Goal: Task Accomplishment & Management: Manage account settings

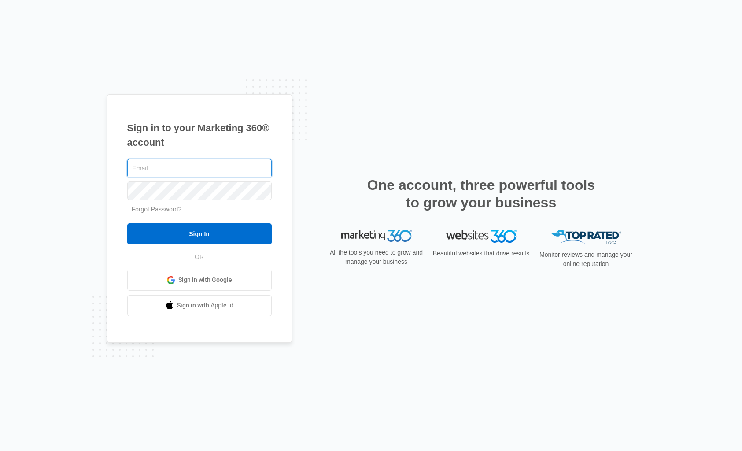
click at [173, 172] on input "text" at bounding box center [199, 168] width 144 height 19
type input "[PERSON_NAME][EMAIL_ADDRESS][PERSON_NAME][DOMAIN_NAME]"
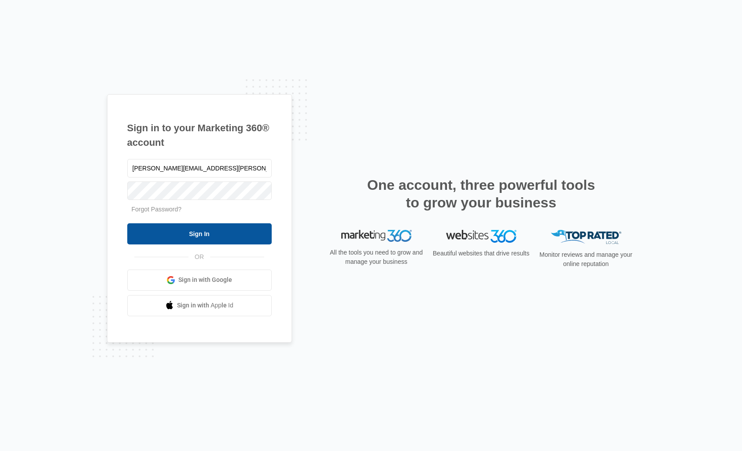
click at [211, 233] on input "Sign In" at bounding box center [199, 233] width 144 height 21
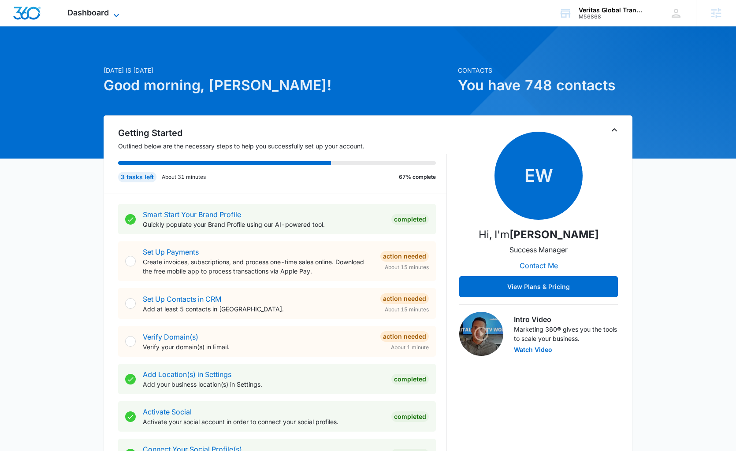
click at [115, 13] on icon at bounding box center [116, 15] width 11 height 11
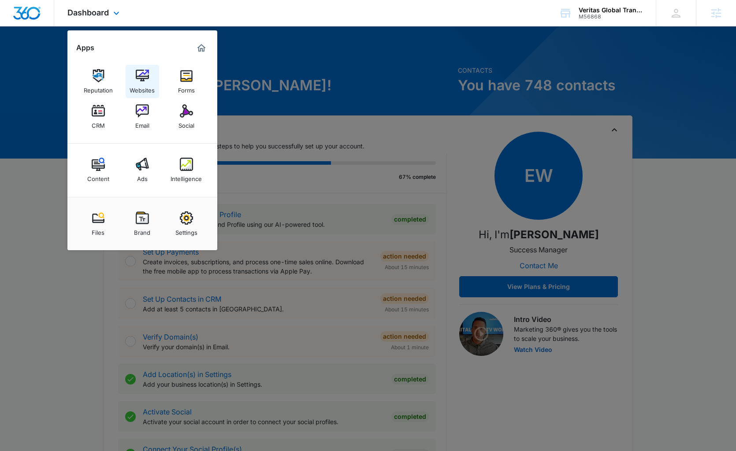
click at [139, 78] on img at bounding box center [142, 75] width 13 height 13
